Goal: Task Accomplishment & Management: Complete application form

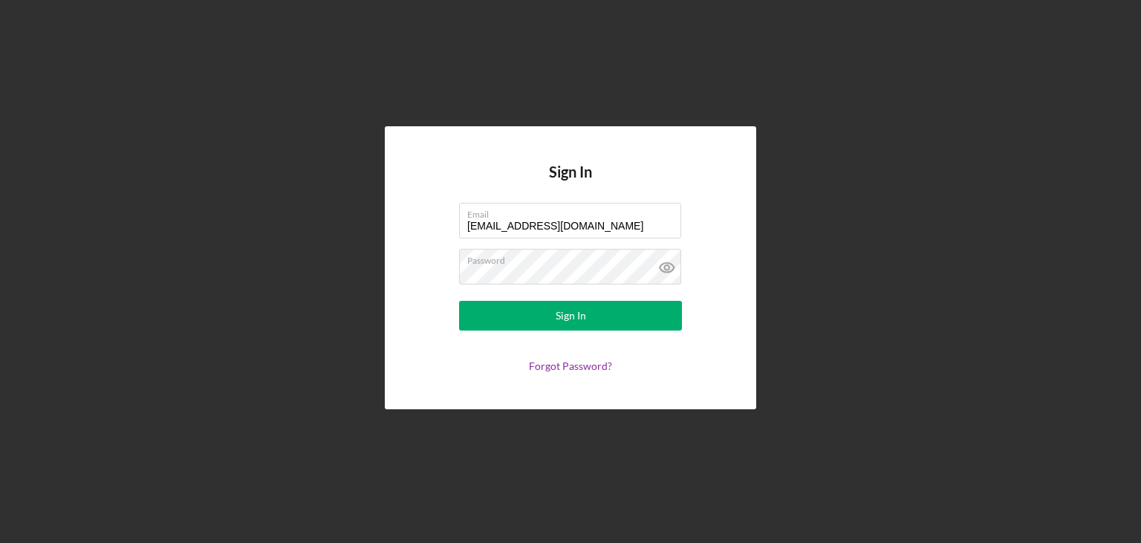
type input "[EMAIL_ADDRESS][DOMAIN_NAME]"
click at [566, 333] on form "Email [EMAIL_ADDRESS][DOMAIN_NAME] Password Sign In Forgot Password?" at bounding box center [570, 287] width 297 height 169
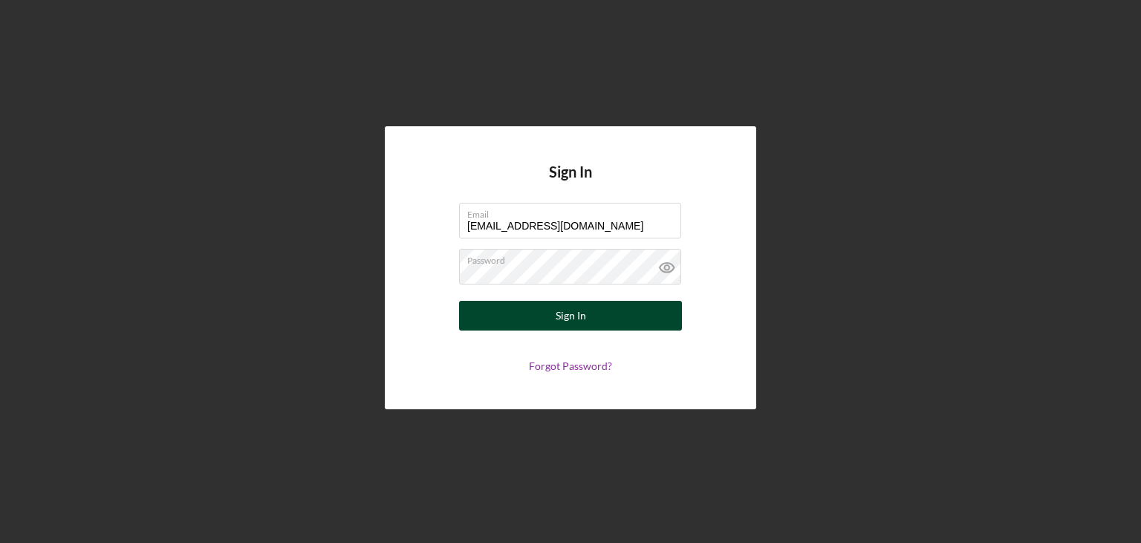
click at [563, 324] on div "Sign In" at bounding box center [571, 316] width 30 height 30
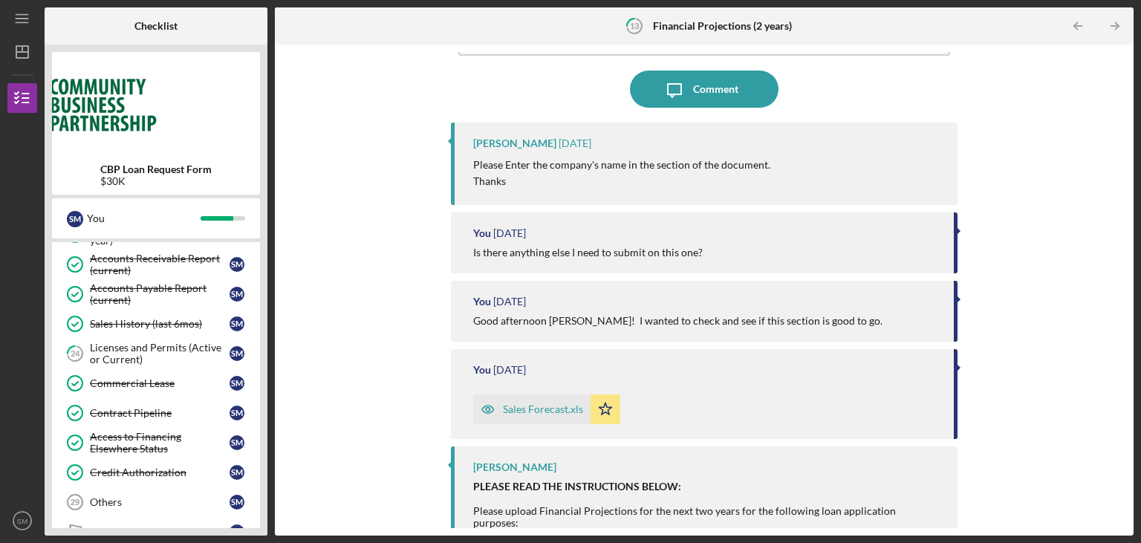
scroll to position [532, 0]
click at [186, 102] on img at bounding box center [156, 103] width 208 height 89
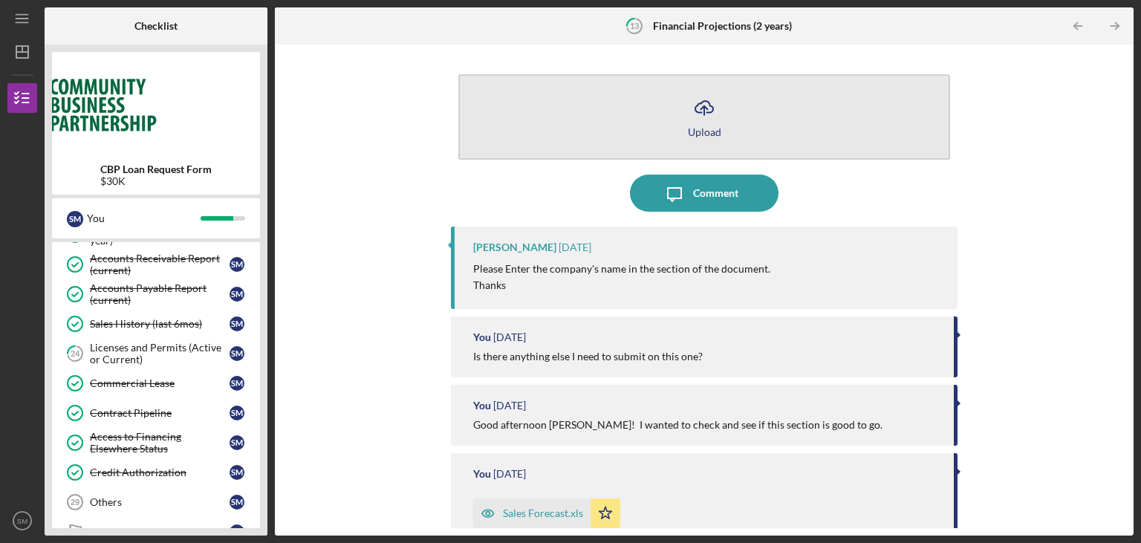
click at [692, 114] on icon "Icon/Upload" at bounding box center [703, 107] width 37 height 37
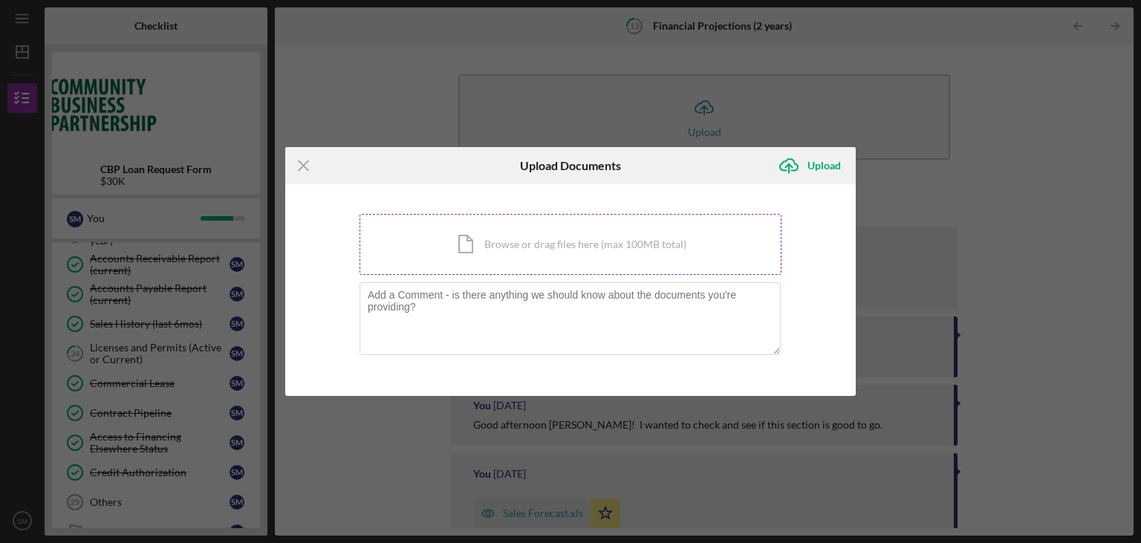
click at [647, 250] on div "Icon/Document Browse or drag files here (max 100MB total) Tap to choose files o…" at bounding box center [570, 244] width 422 height 61
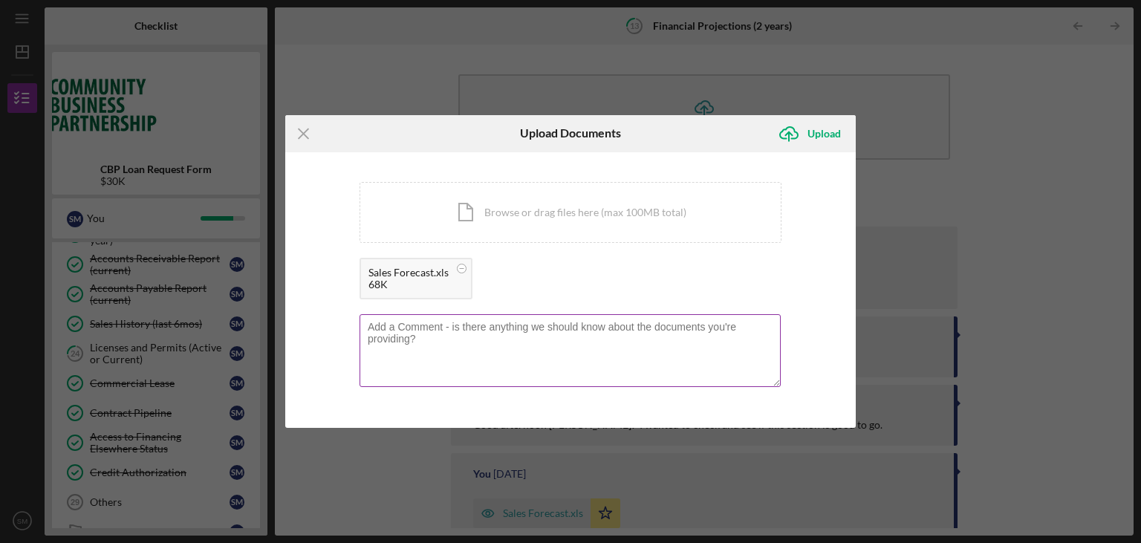
click at [574, 333] on textarea at bounding box center [569, 350] width 421 height 73
drag, startPoint x: 504, startPoint y: 349, endPoint x: 394, endPoint y: 319, distance: 113.9
click at [394, 319] on textarea at bounding box center [569, 350] width 421 height 73
type textarea "Added Company name to the Document."
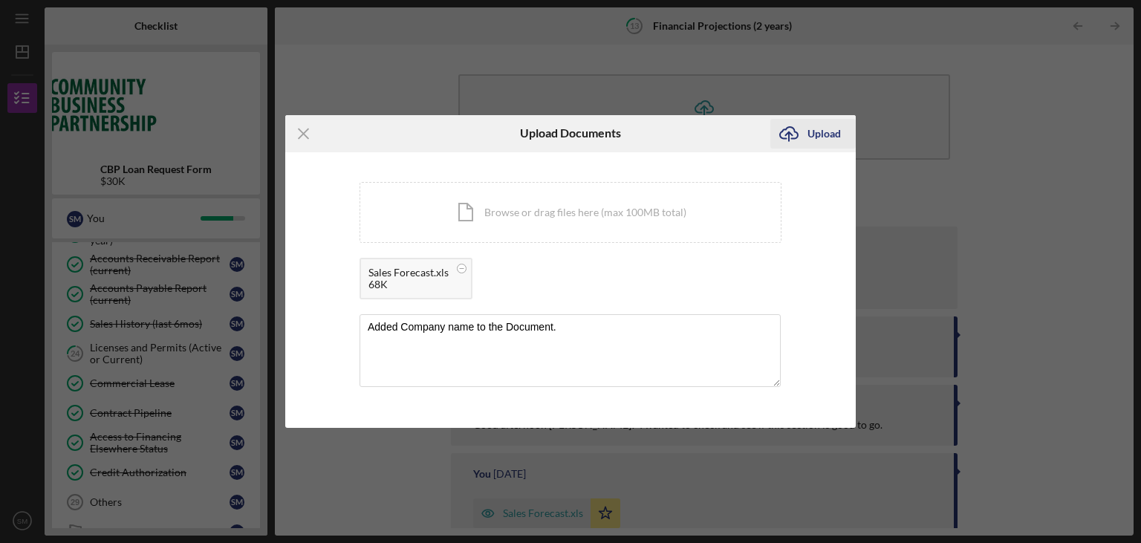
click at [813, 133] on div "Upload" at bounding box center [823, 134] width 33 height 30
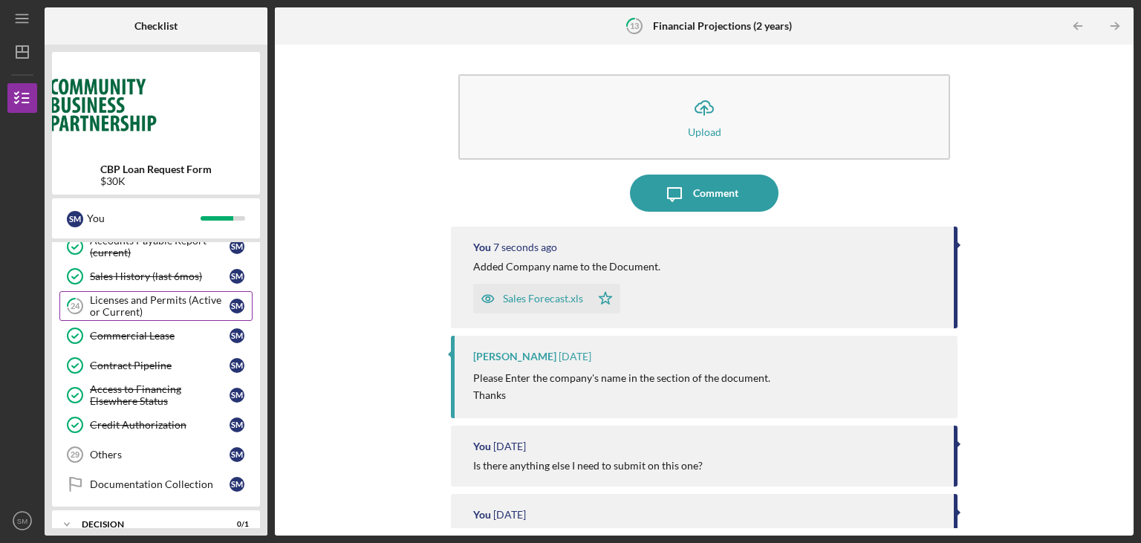
scroll to position [574, 0]
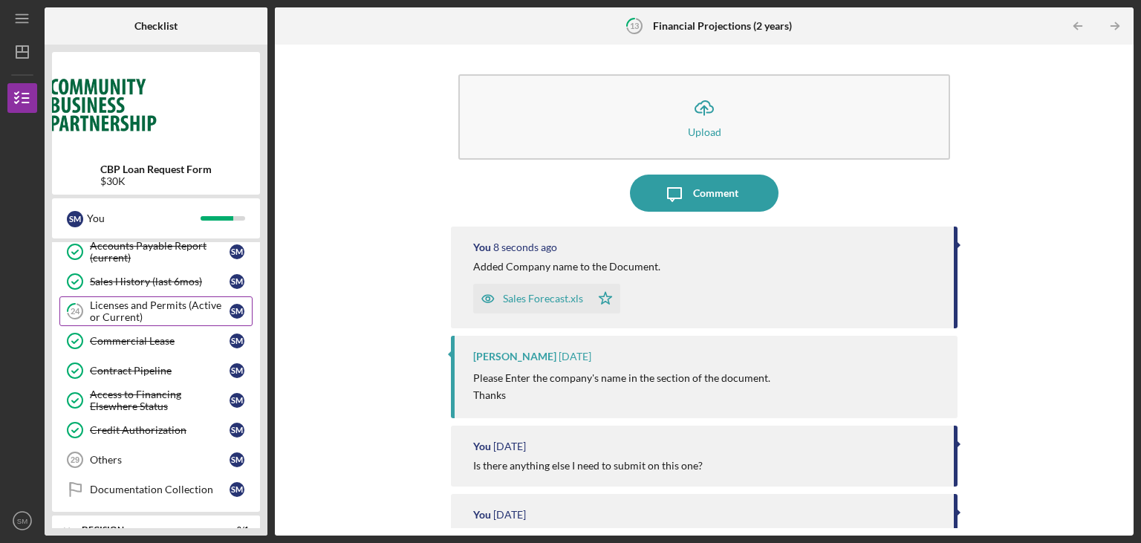
click at [171, 313] on div "Licenses and Permits (Active or Current)" at bounding box center [160, 311] width 140 height 24
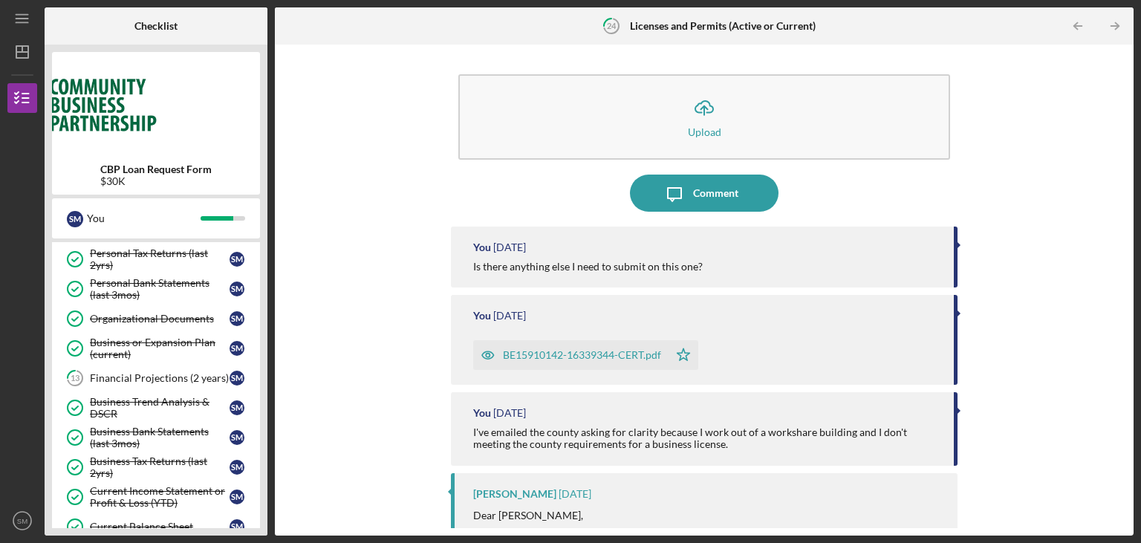
scroll to position [182, 0]
click at [168, 380] on link "13 Financial Projections (2 years) S M" at bounding box center [155, 377] width 193 height 30
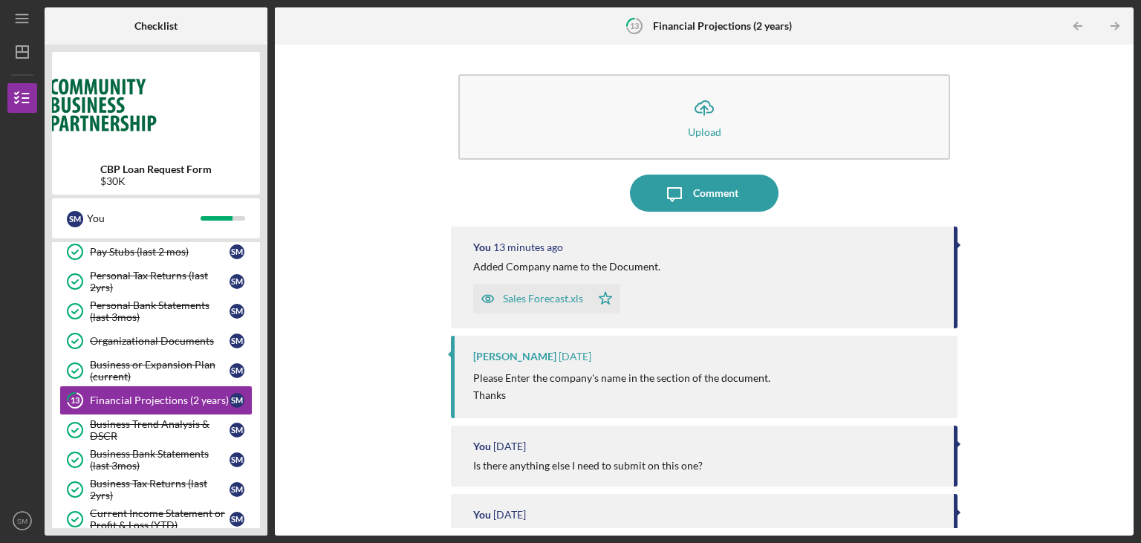
scroll to position [157, 0]
